Goal: Find specific page/section

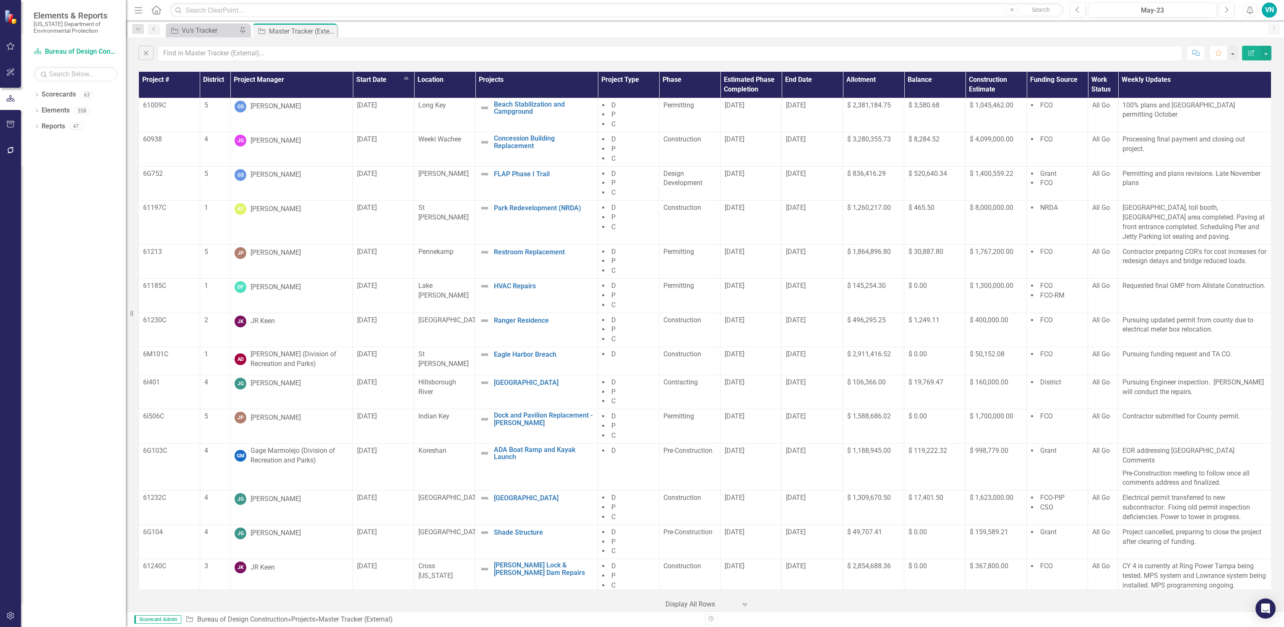
scroll to position [566, 0]
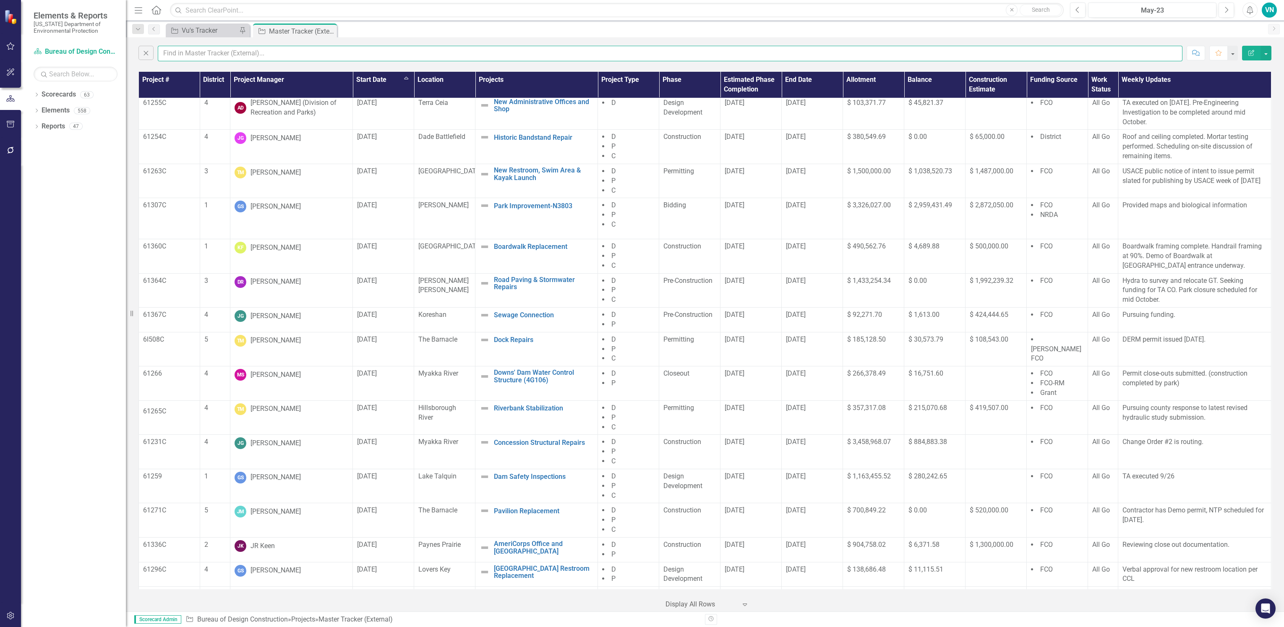
click at [249, 55] on input "text" at bounding box center [670, 54] width 1024 height 16
click at [165, 54] on input "st zach" at bounding box center [670, 54] width 1024 height 16
click at [168, 50] on input "st zach" at bounding box center [670, 54] width 1024 height 16
click at [201, 54] on input "st zach" at bounding box center [670, 54] width 1024 height 16
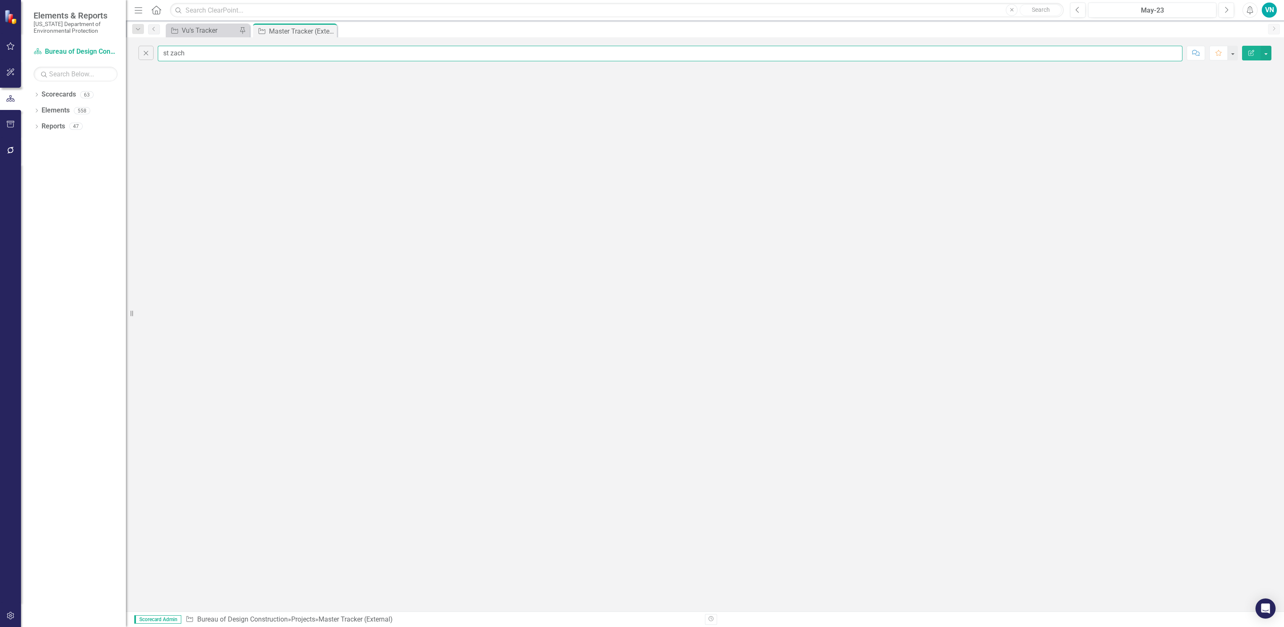
scroll to position [0, 0]
drag, startPoint x: 188, startPoint y: 56, endPoint x: 146, endPoint y: 50, distance: 42.4
click at [146, 50] on div "Close st zach" at bounding box center [660, 54] width 1044 height 16
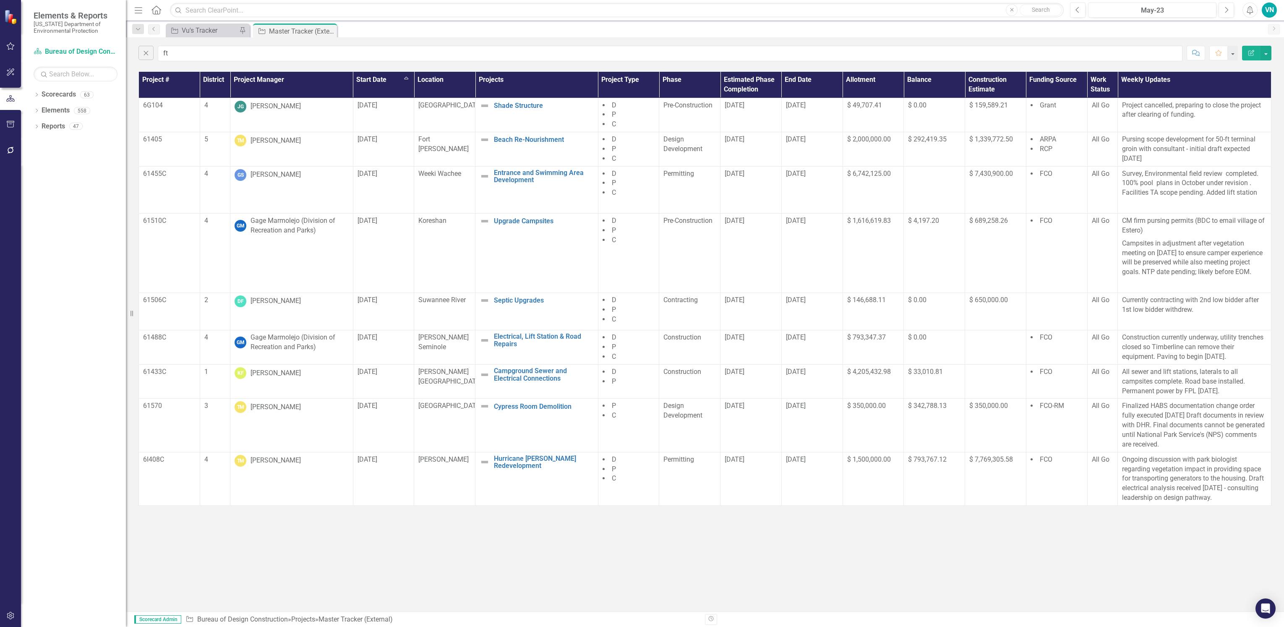
click at [255, 530] on div "Close ft Comment Favorite Edit Report Project # District Project Manager Start …" at bounding box center [705, 324] width 1158 height 574
click at [265, 467] on td "TM [PERSON_NAME]" at bounding box center [291, 478] width 123 height 53
click at [264, 462] on div "[PERSON_NAME]" at bounding box center [275, 461] width 50 height 10
drag, startPoint x: 318, startPoint y: 57, endPoint x: 302, endPoint y: 55, distance: 16.1
click at [318, 57] on input "ft" at bounding box center [670, 54] width 1024 height 16
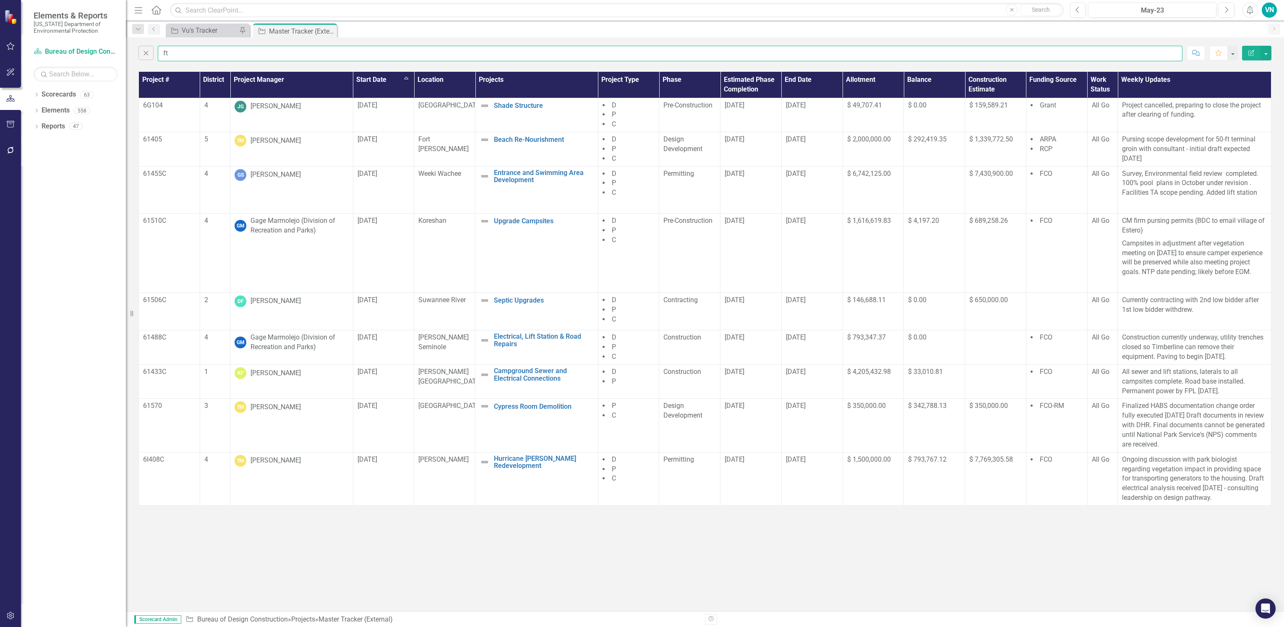
drag, startPoint x: 231, startPoint y: 45, endPoint x: 104, endPoint y: 33, distance: 127.6
click at [104, 33] on div "Elements & Reports [US_STATE] Department of Environmental Protection Scorecard …" at bounding box center [642, 313] width 1284 height 627
paste input "Fort [PERSON_NAME]"
type input "Fort [PERSON_NAME]"
